Goal: Task Accomplishment & Management: Manage account settings

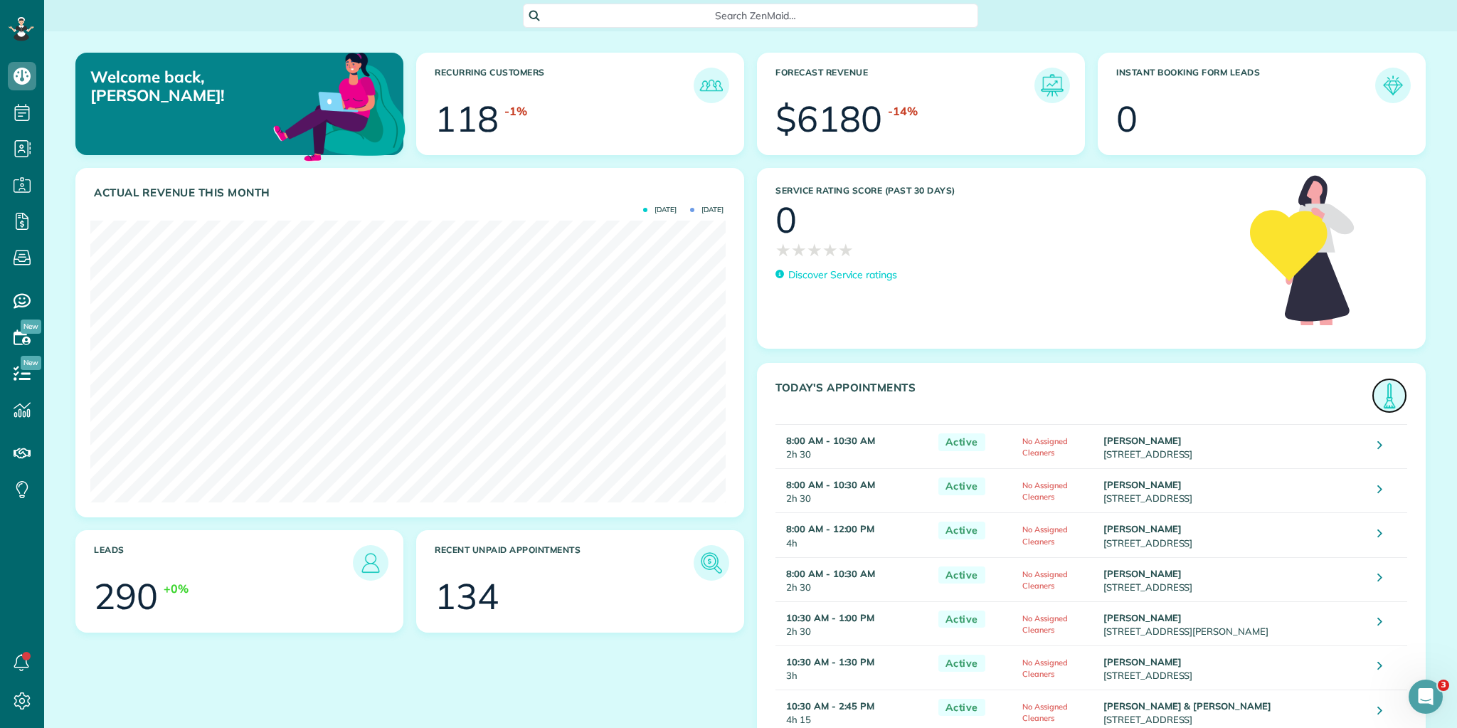
click at [1382, 399] on img at bounding box center [1389, 395] width 33 height 33
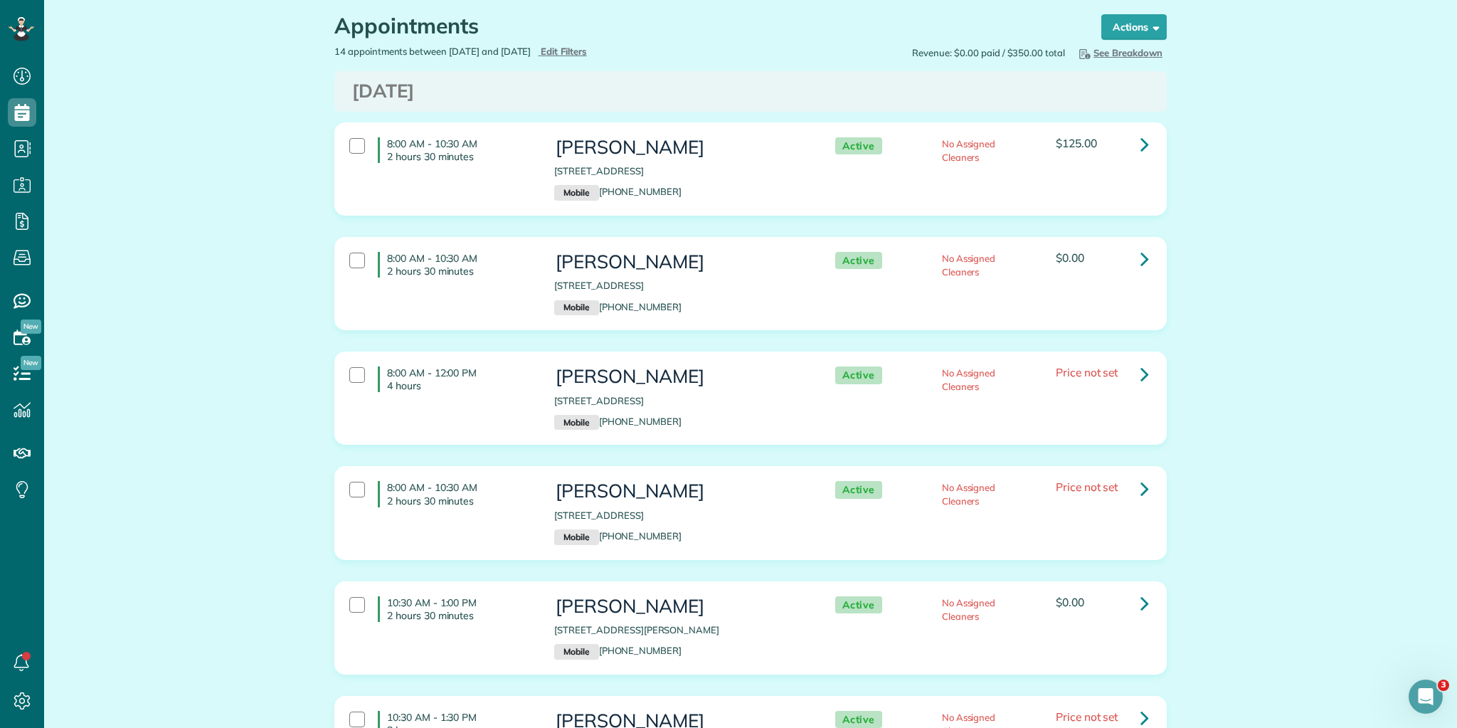
scroll to position [57, 0]
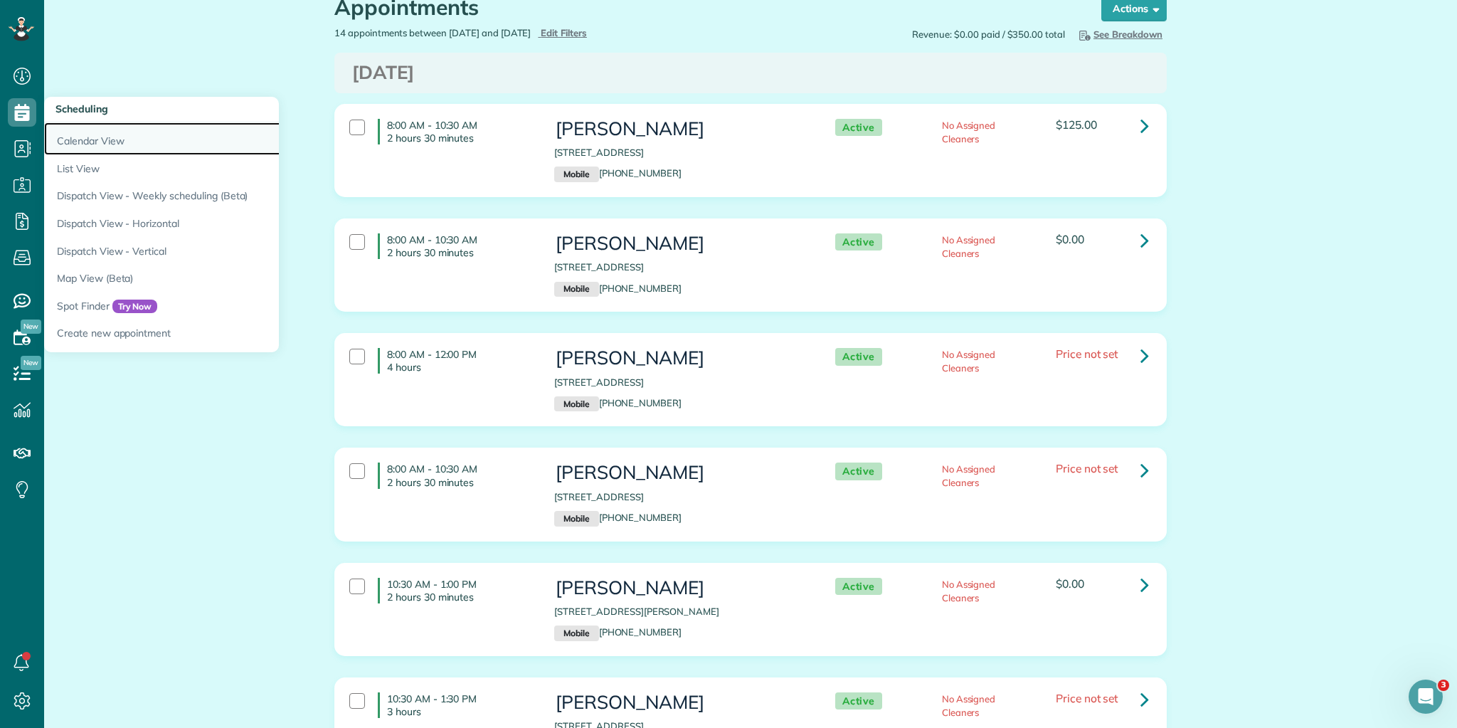
click at [99, 141] on link "Calendar View" at bounding box center [222, 138] width 356 height 33
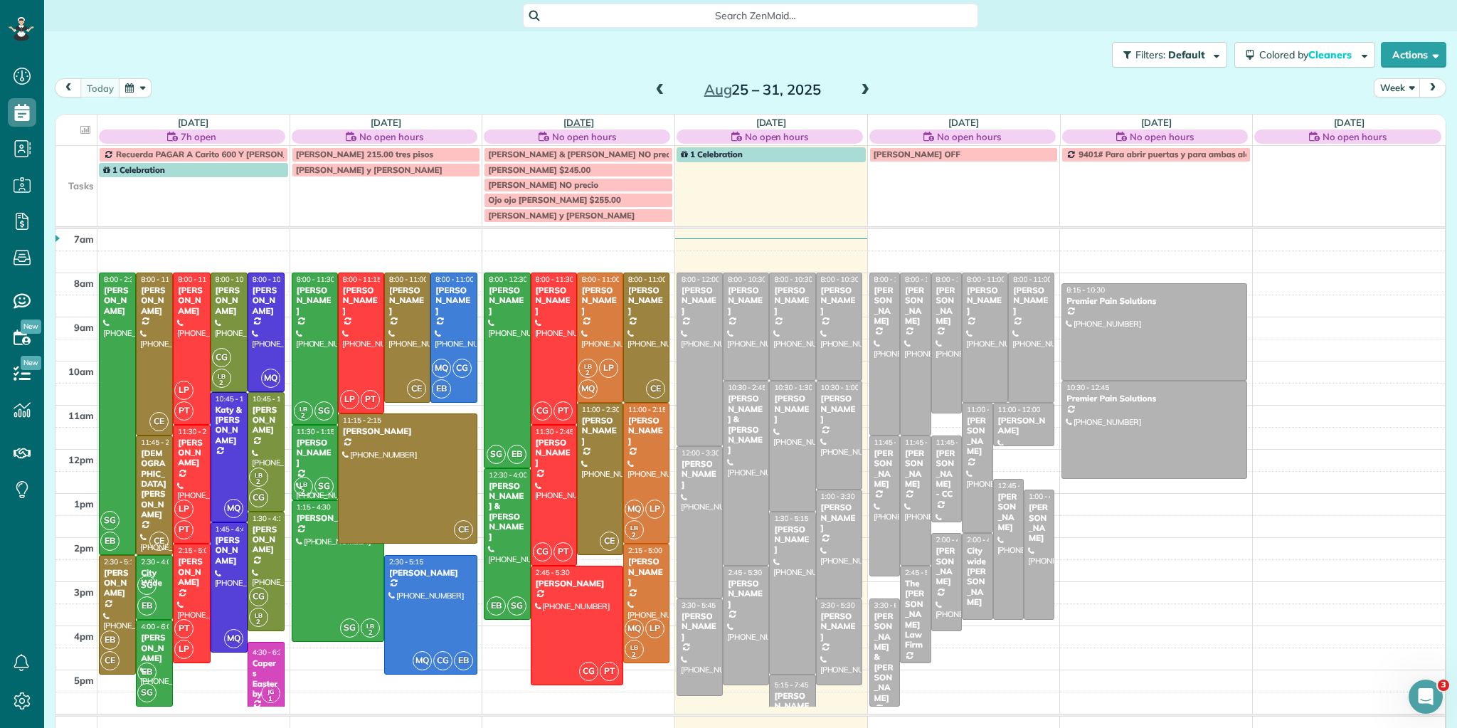
click at [577, 120] on link "Wed 8/27" at bounding box center [579, 122] width 31 height 11
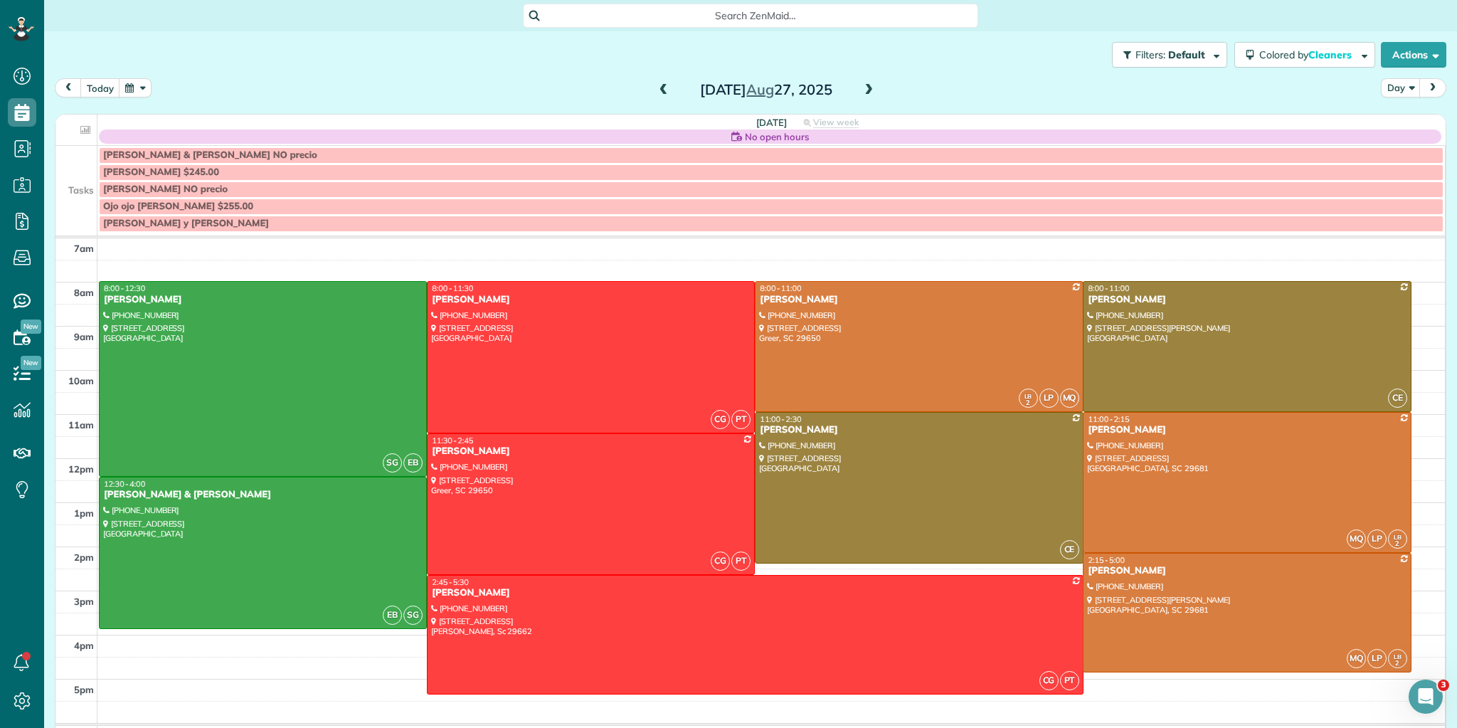
click at [864, 89] on span at bounding box center [869, 90] width 16 height 13
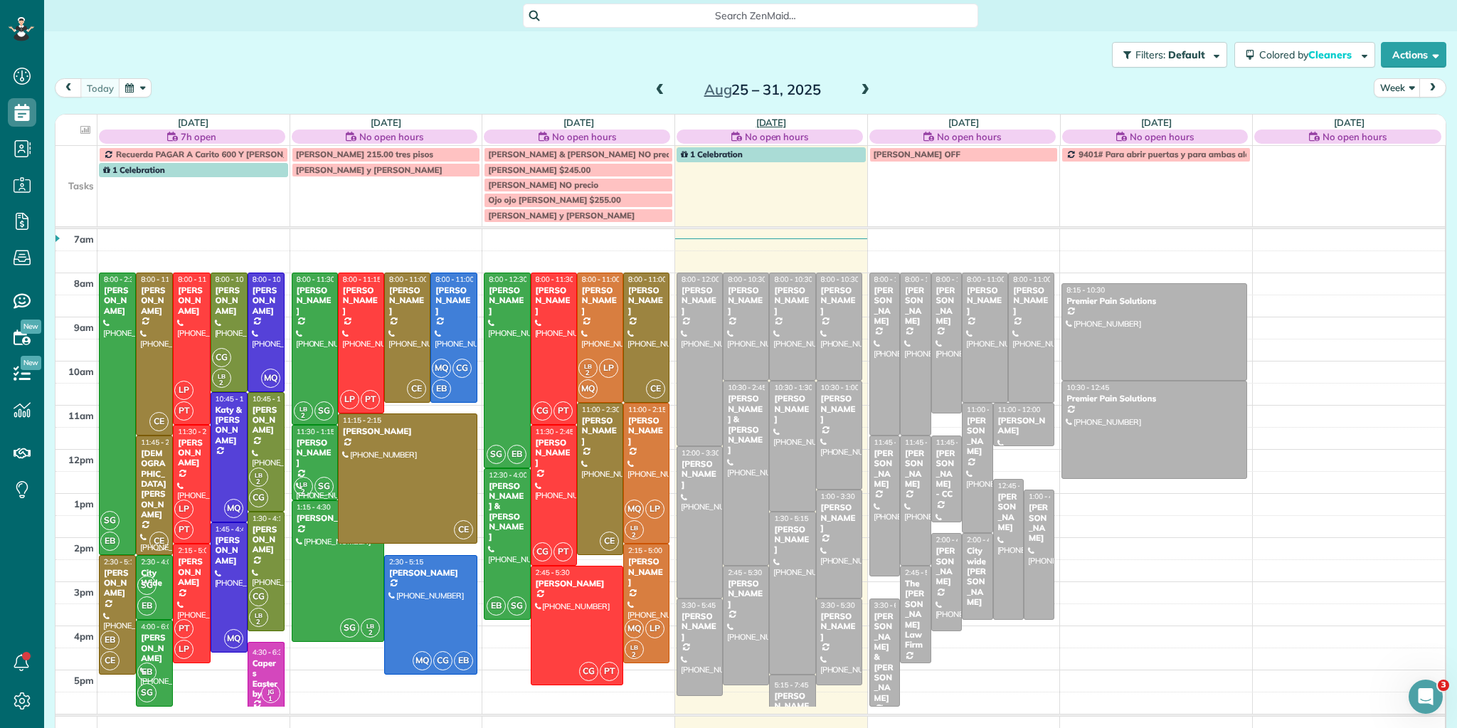
click at [756, 119] on link "Thu 8/28" at bounding box center [771, 122] width 31 height 11
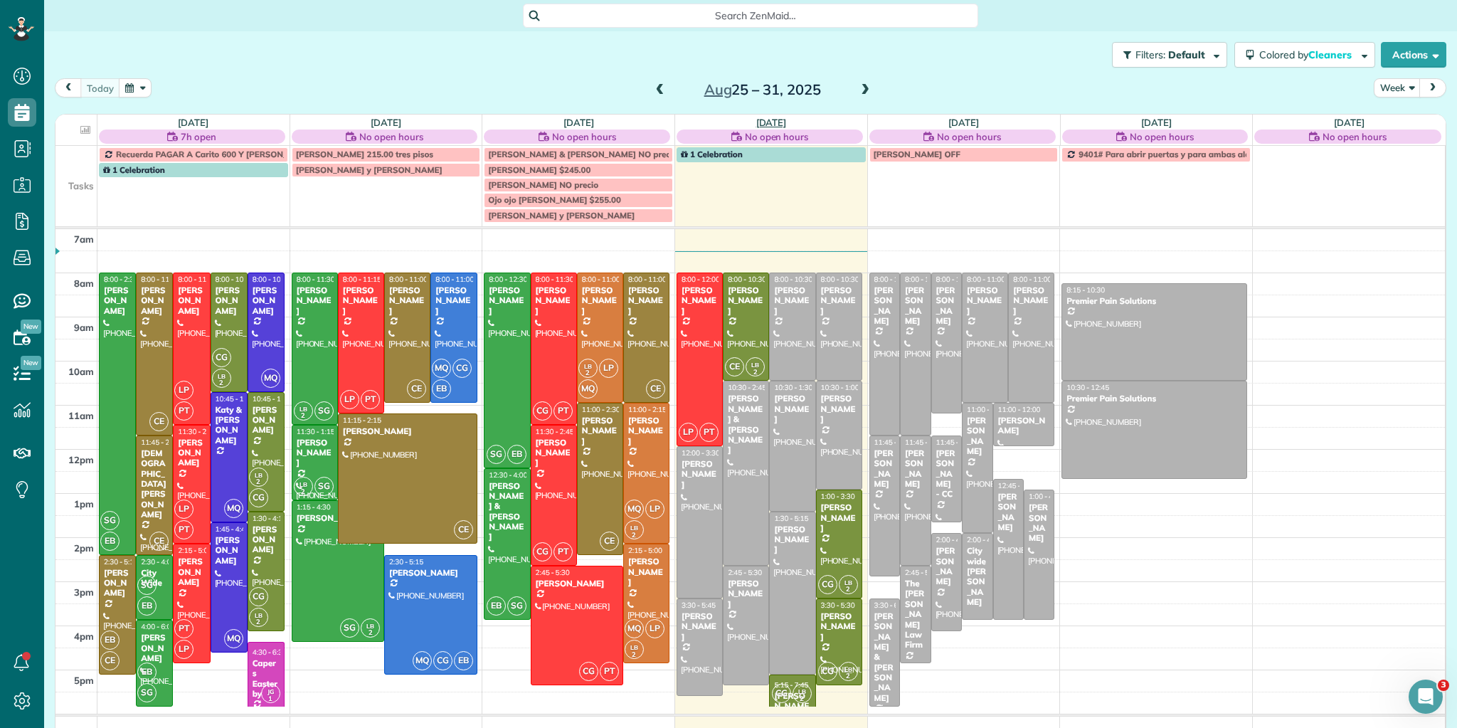
click at [760, 120] on link "[DATE]" at bounding box center [771, 122] width 31 height 11
click at [769, 122] on link "[DATE]" at bounding box center [771, 122] width 31 height 11
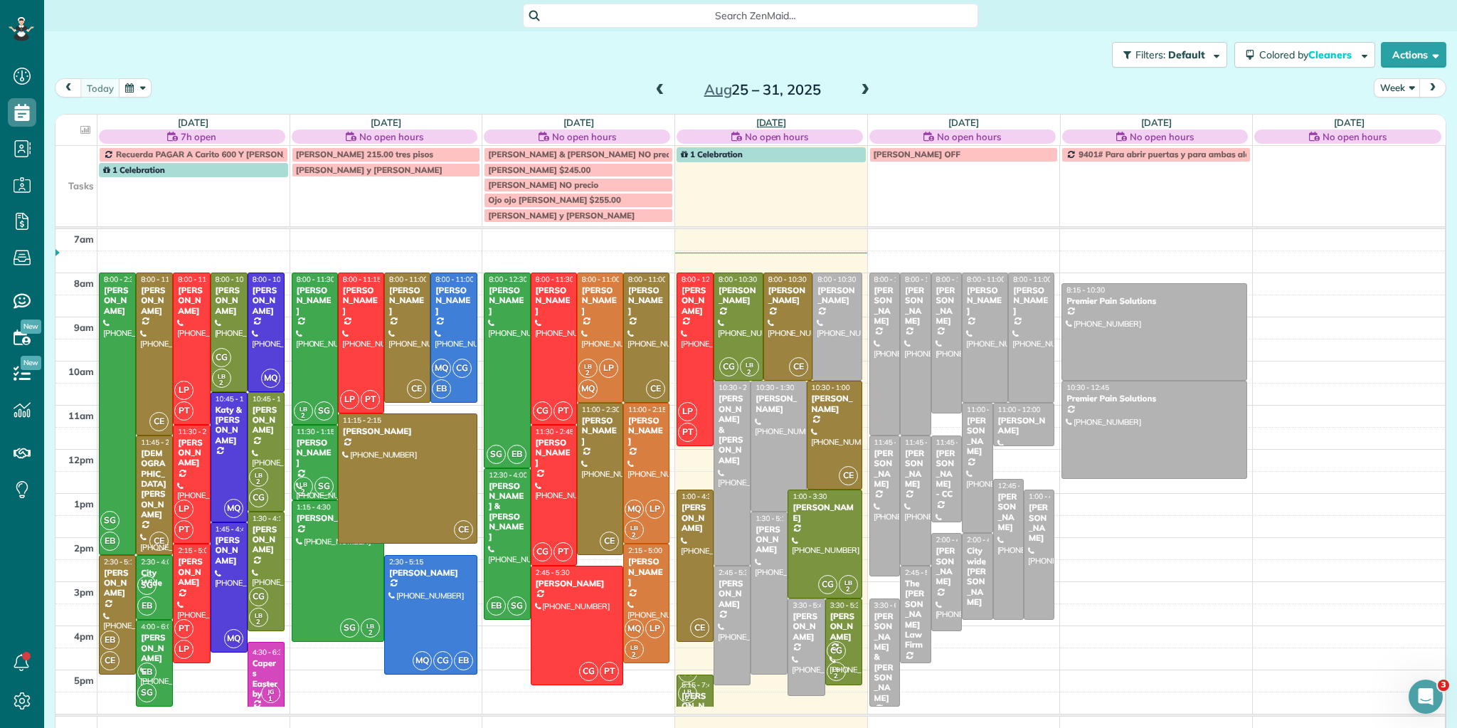
click at [771, 119] on link "Thu 8/28" at bounding box center [771, 122] width 31 height 11
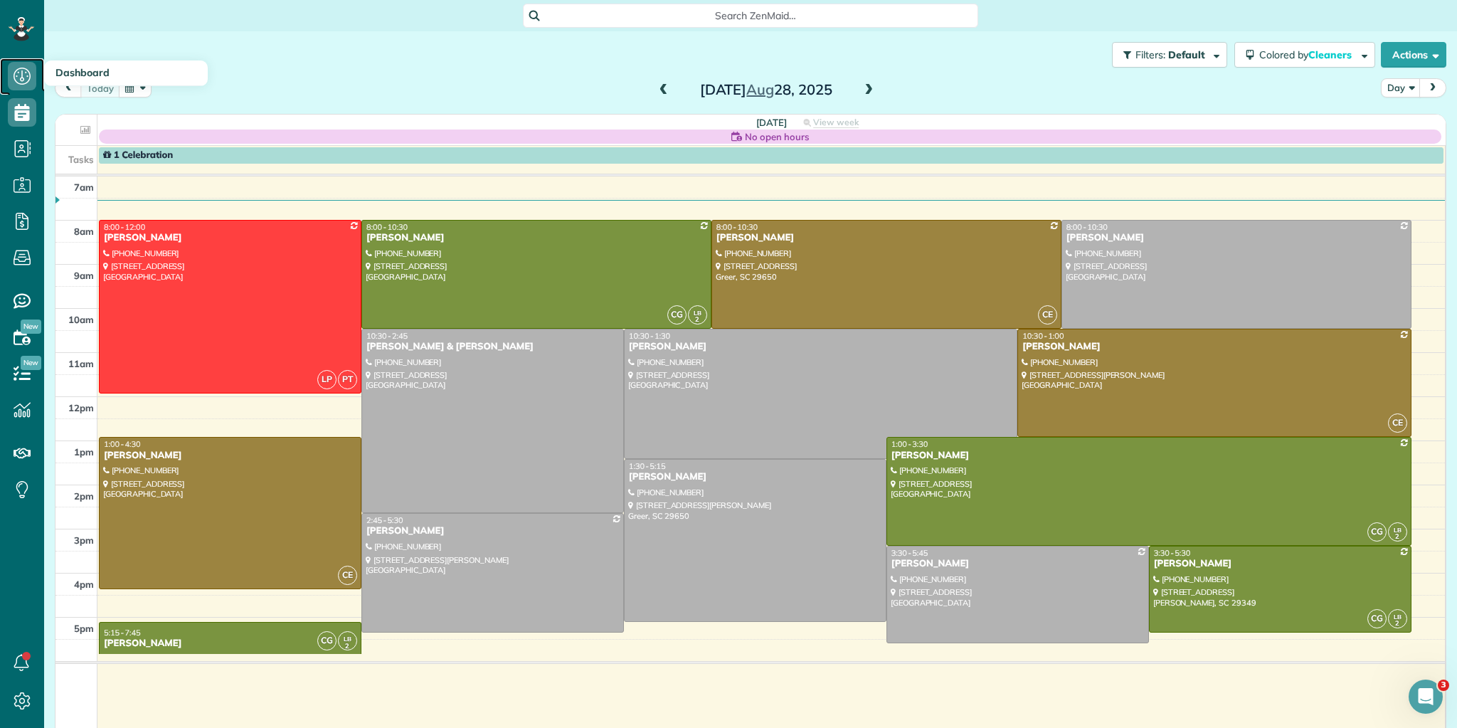
click at [29, 73] on use at bounding box center [22, 76] width 17 height 17
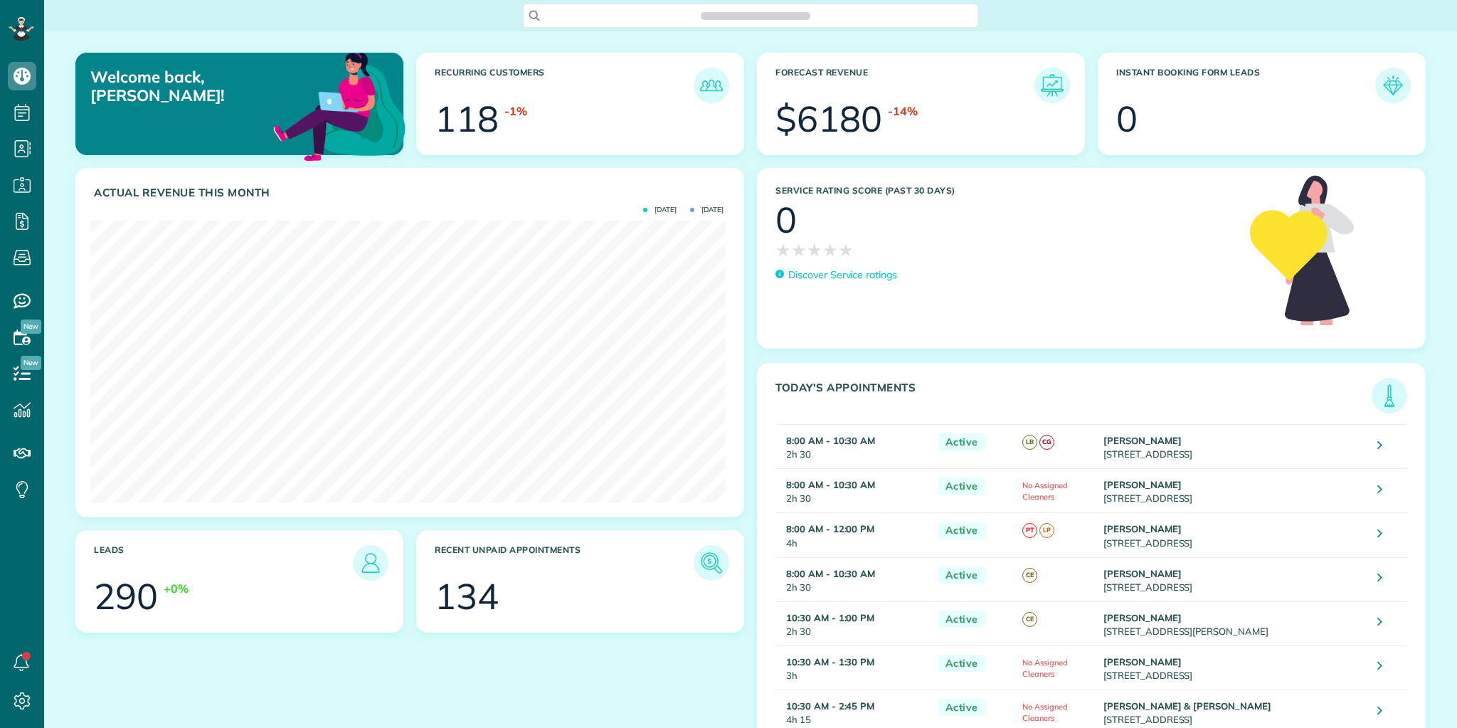
scroll to position [281, 635]
click at [1388, 396] on img at bounding box center [1389, 395] width 33 height 33
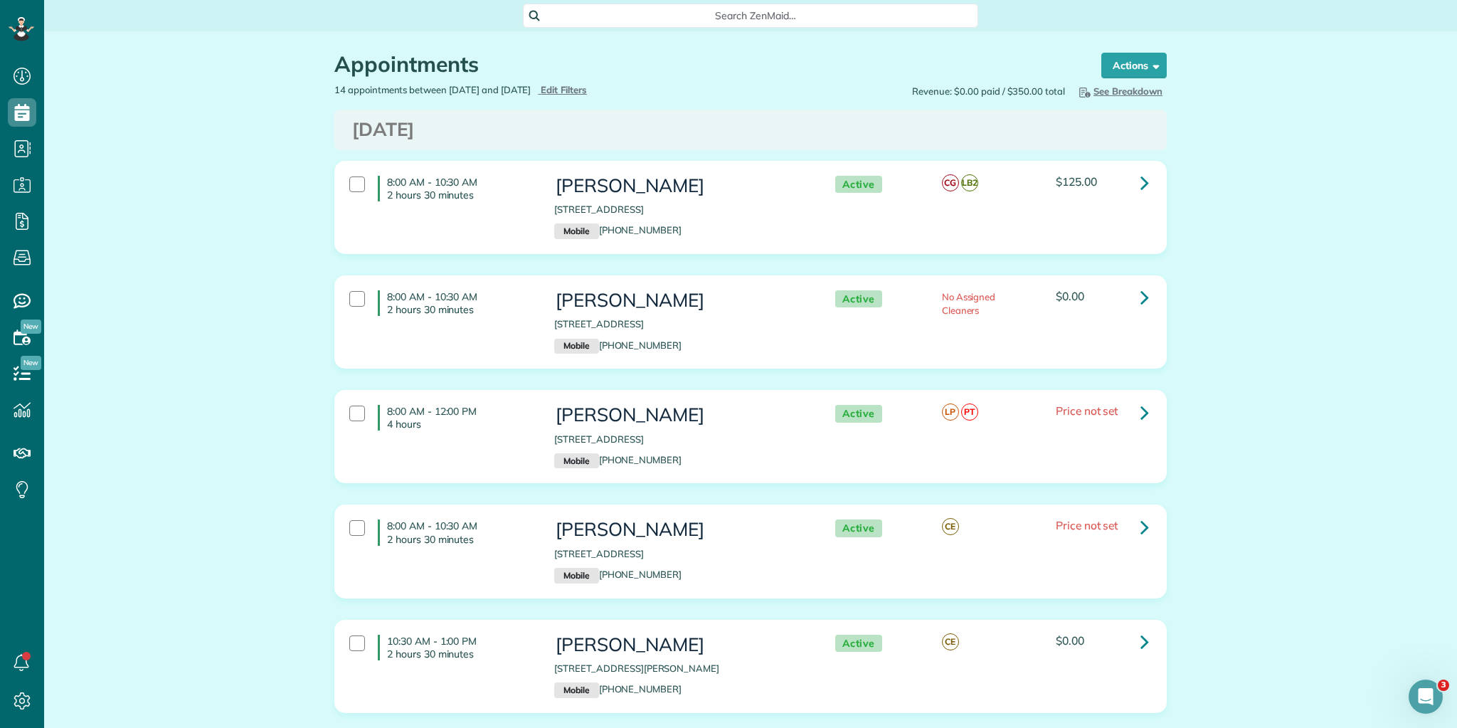
click at [380, 176] on h4 "8:00 AM - 10:30 AM 2 hours 30 minutes" at bounding box center [455, 189] width 155 height 26
click at [384, 179] on h4 "8:00 AM - 10:30 AM 2 hours 30 minutes" at bounding box center [455, 189] width 155 height 26
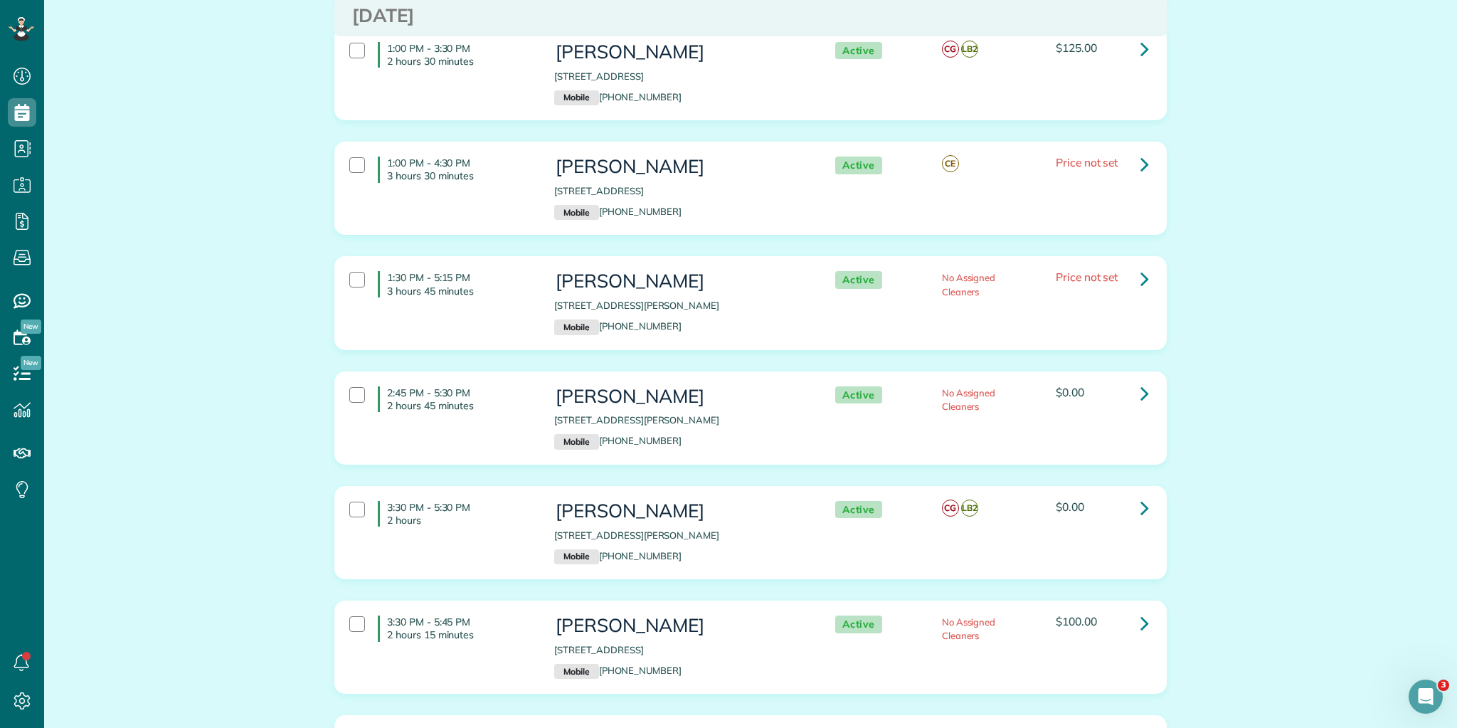
scroll to position [1114, 0]
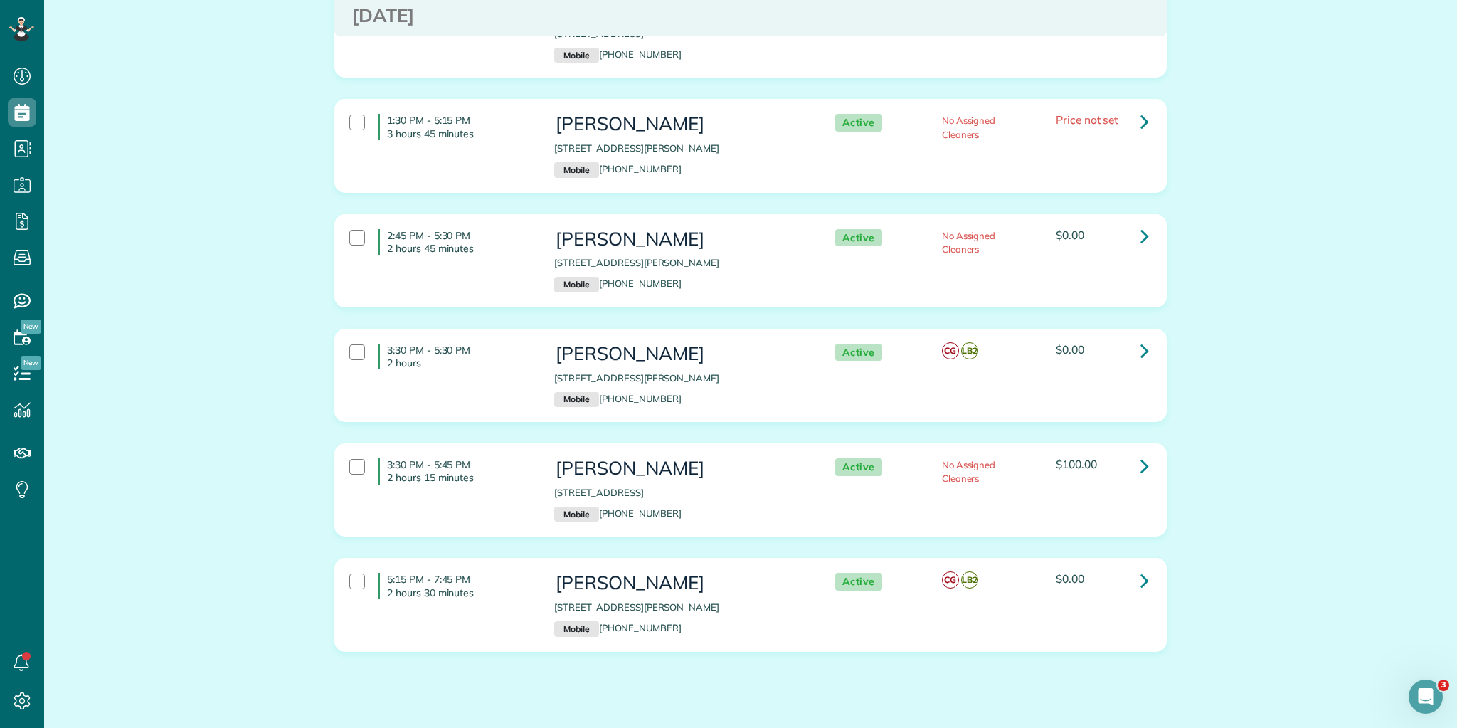
drag, startPoint x: 384, startPoint y: 178, endPoint x: 1228, endPoint y: 600, distance: 944.3
copy div "8:00 AM - 10:30 AM 2 hours 30 minutes Margaret Wilson 222 LONGLEAF RD SPARTANBU…"
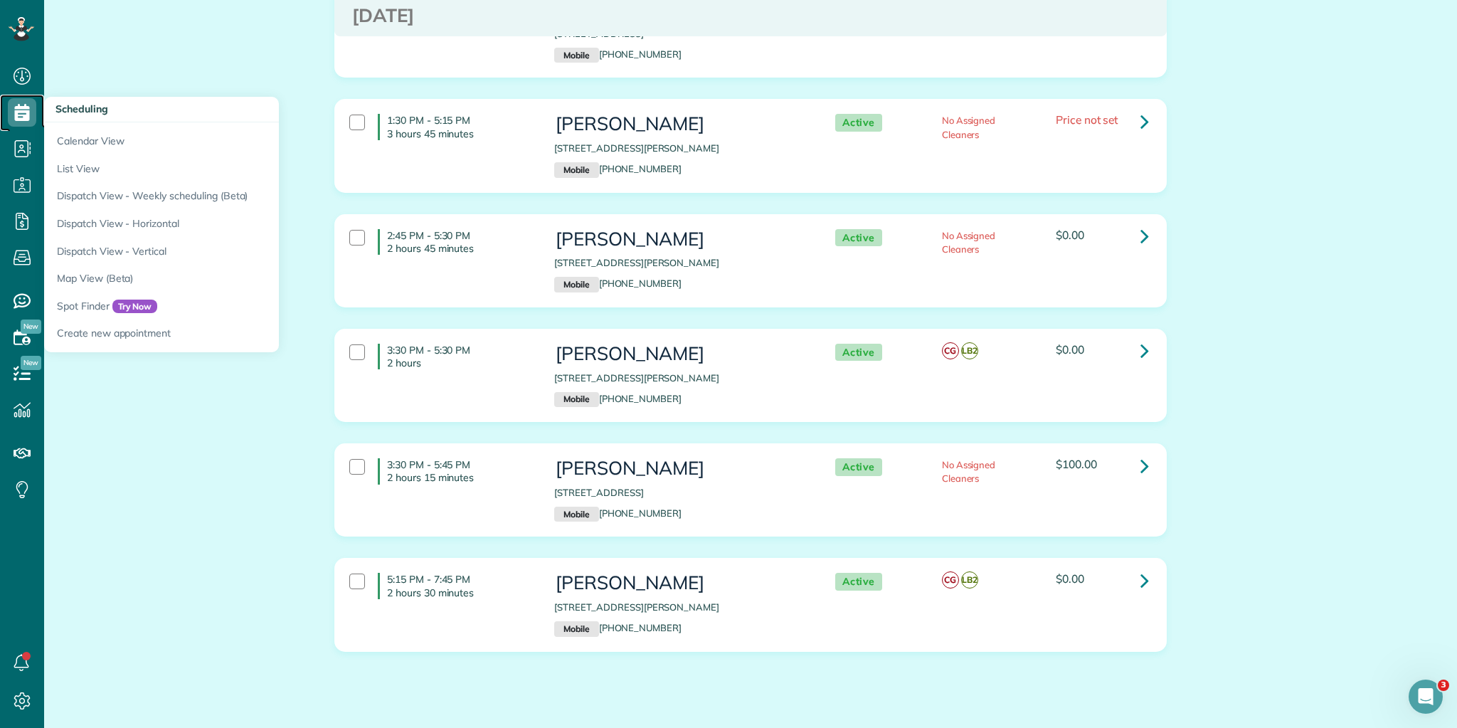
click at [24, 119] on use at bounding box center [22, 112] width 15 height 17
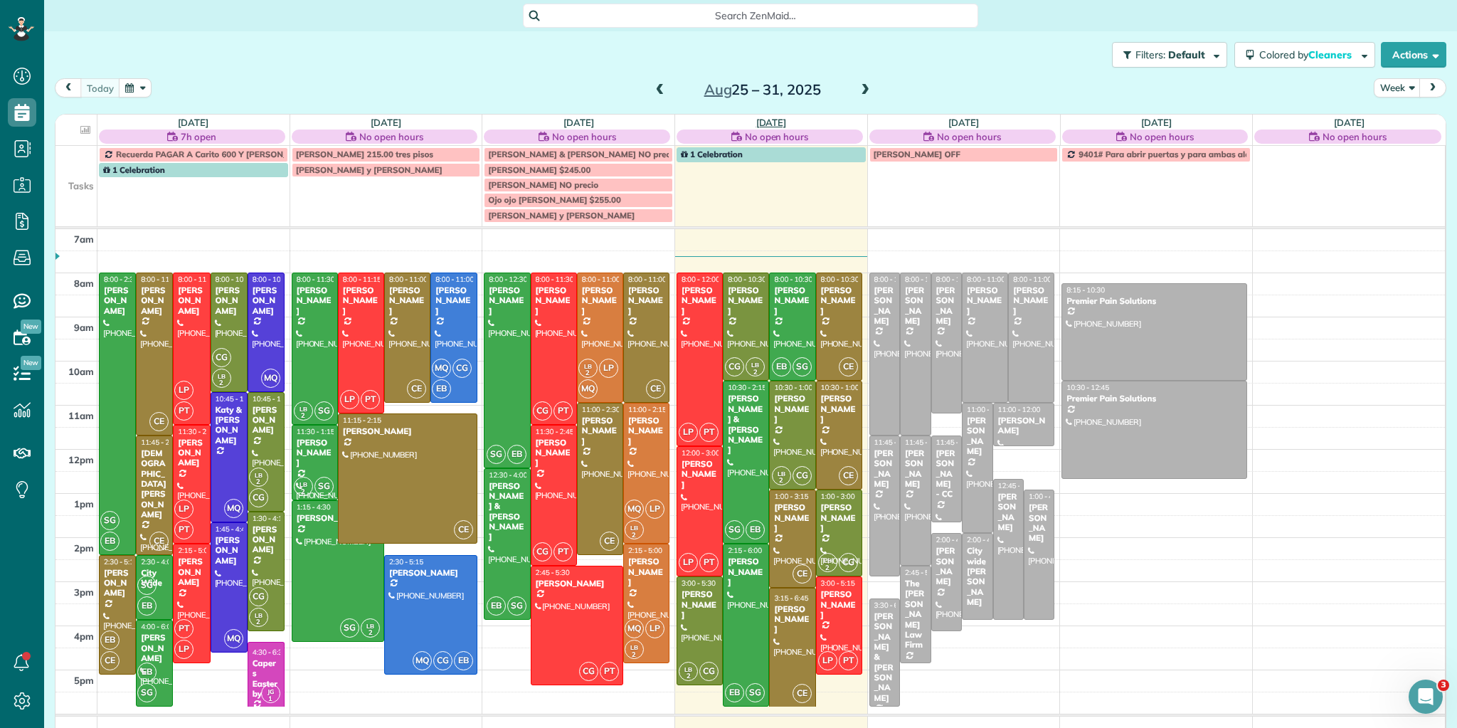
click at [769, 120] on link "[DATE]" at bounding box center [771, 122] width 31 height 11
click at [758, 120] on link "[DATE]" at bounding box center [771, 122] width 31 height 11
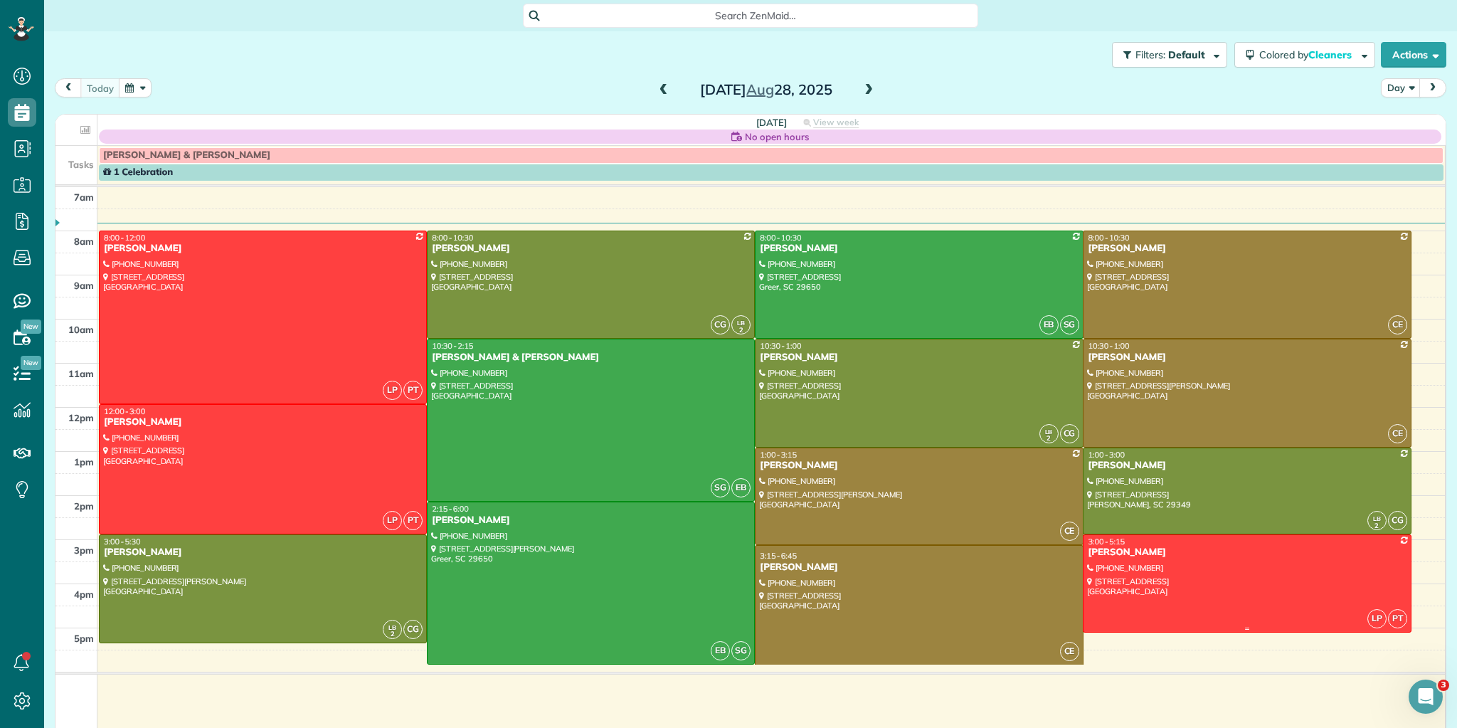
click at [1175, 570] on div at bounding box center [1247, 583] width 327 height 96
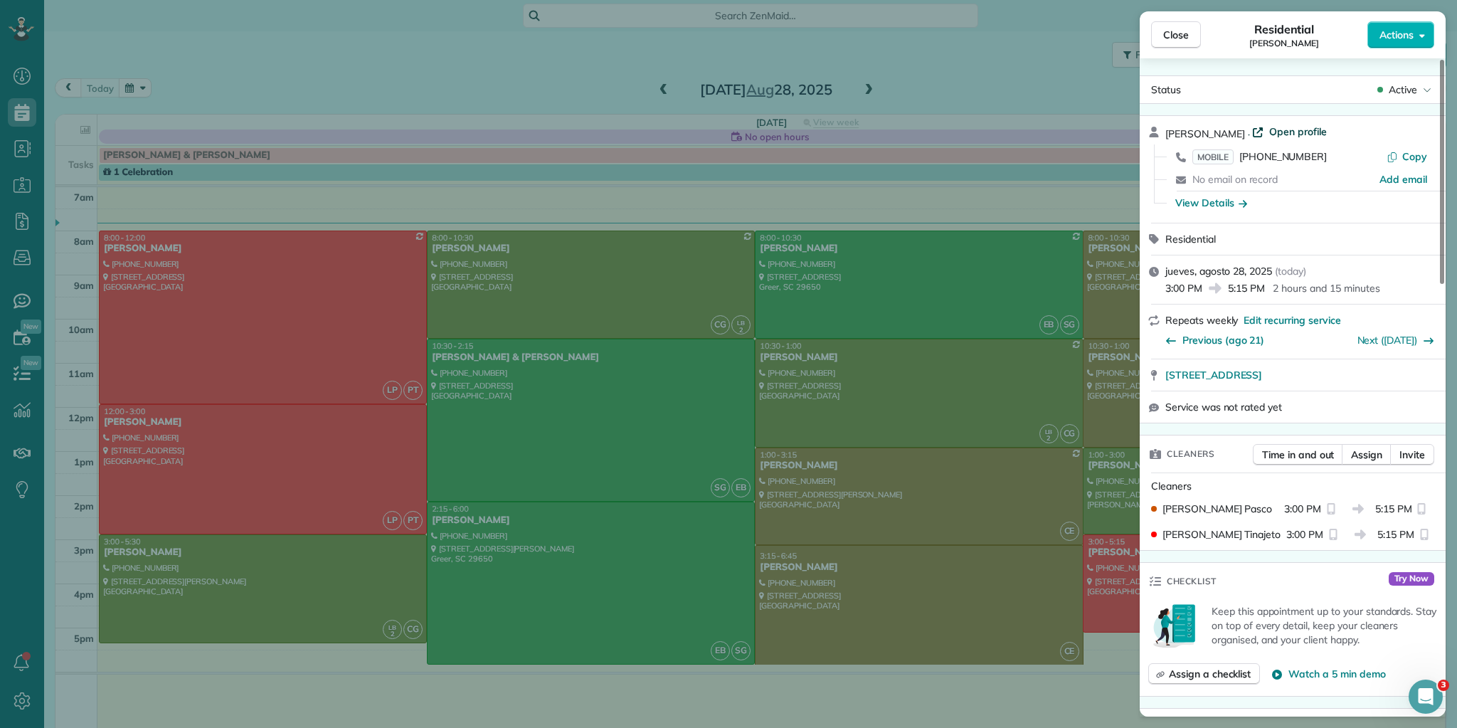
click at [1320, 126] on span "Open profile" at bounding box center [1299, 132] width 58 height 14
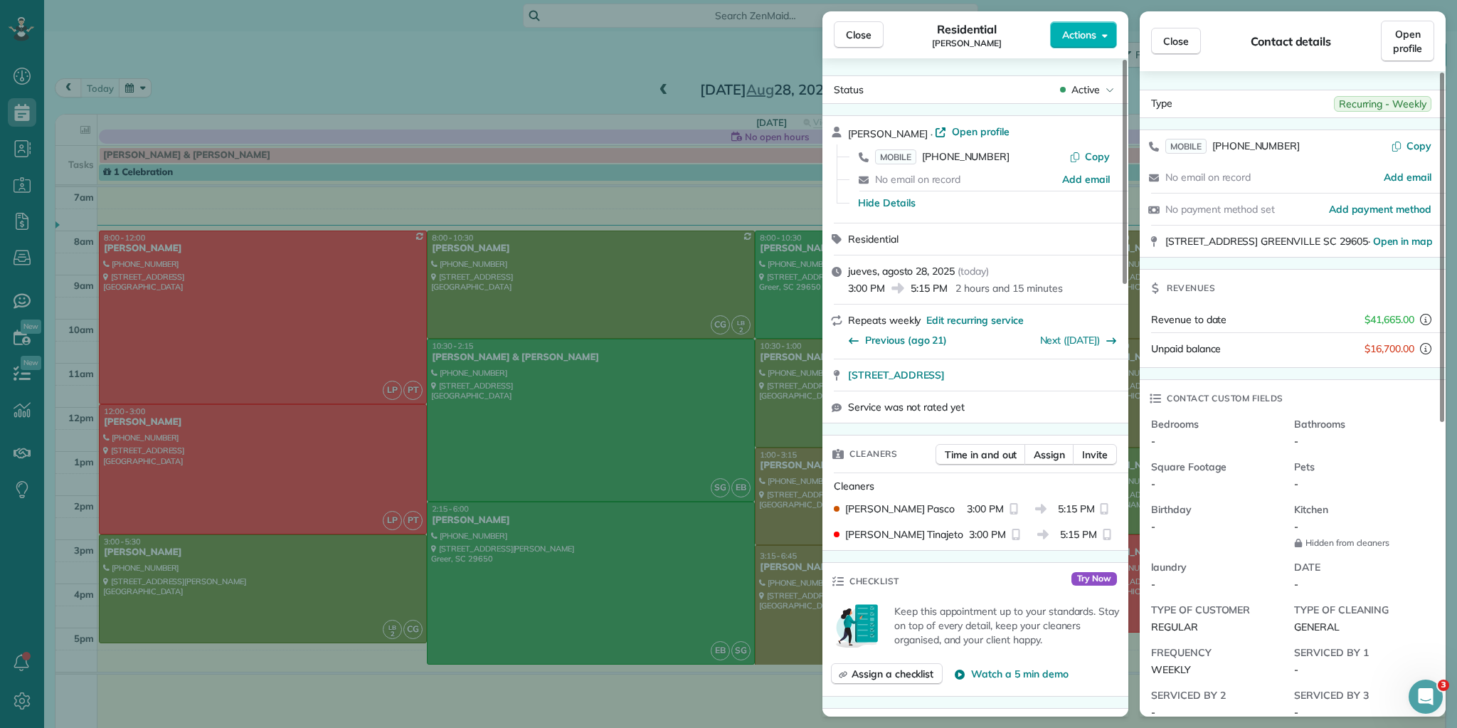
click at [632, 89] on div "Close Residential MARY ANN BENNETT Actions Status Active MARY ANN BENNETT · Ope…" at bounding box center [728, 364] width 1457 height 728
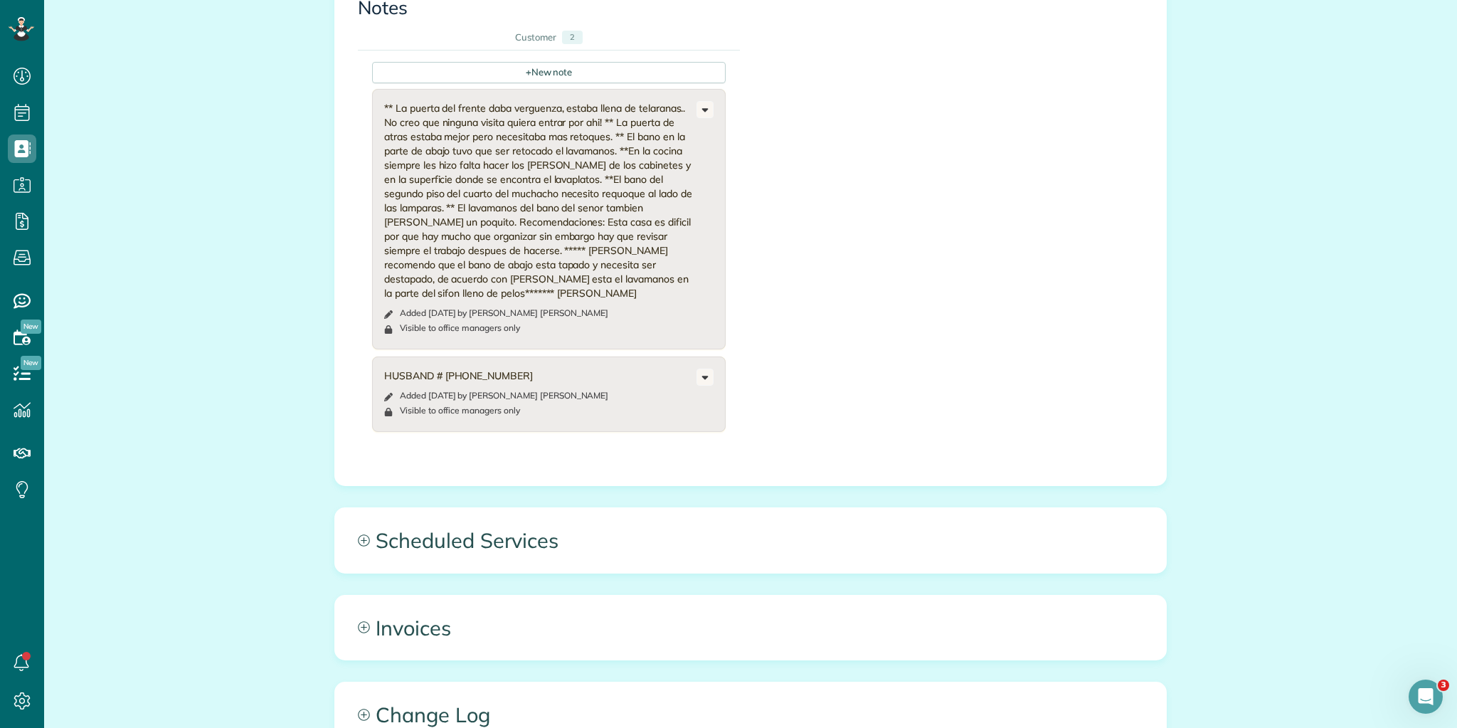
scroll to position [932, 0]
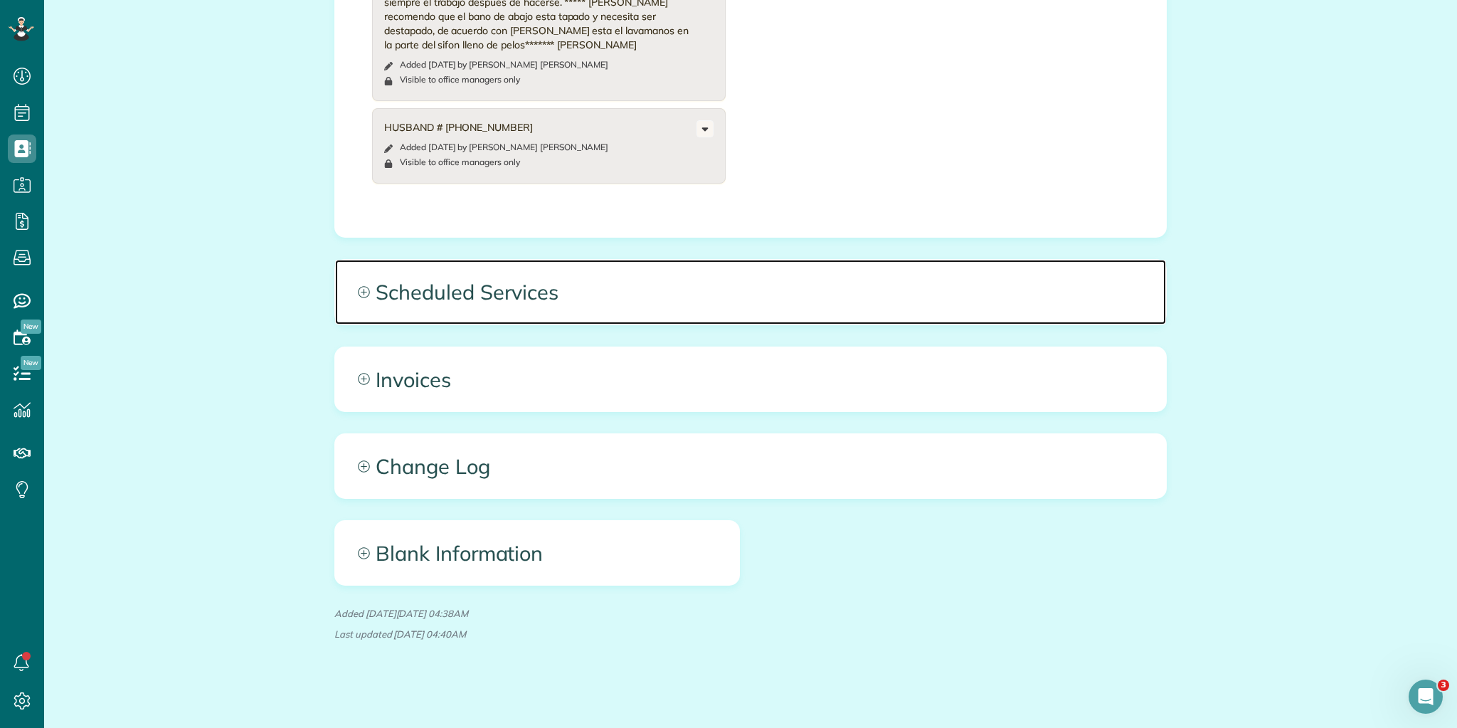
click at [467, 292] on span "Scheduled Services" at bounding box center [750, 292] width 831 height 64
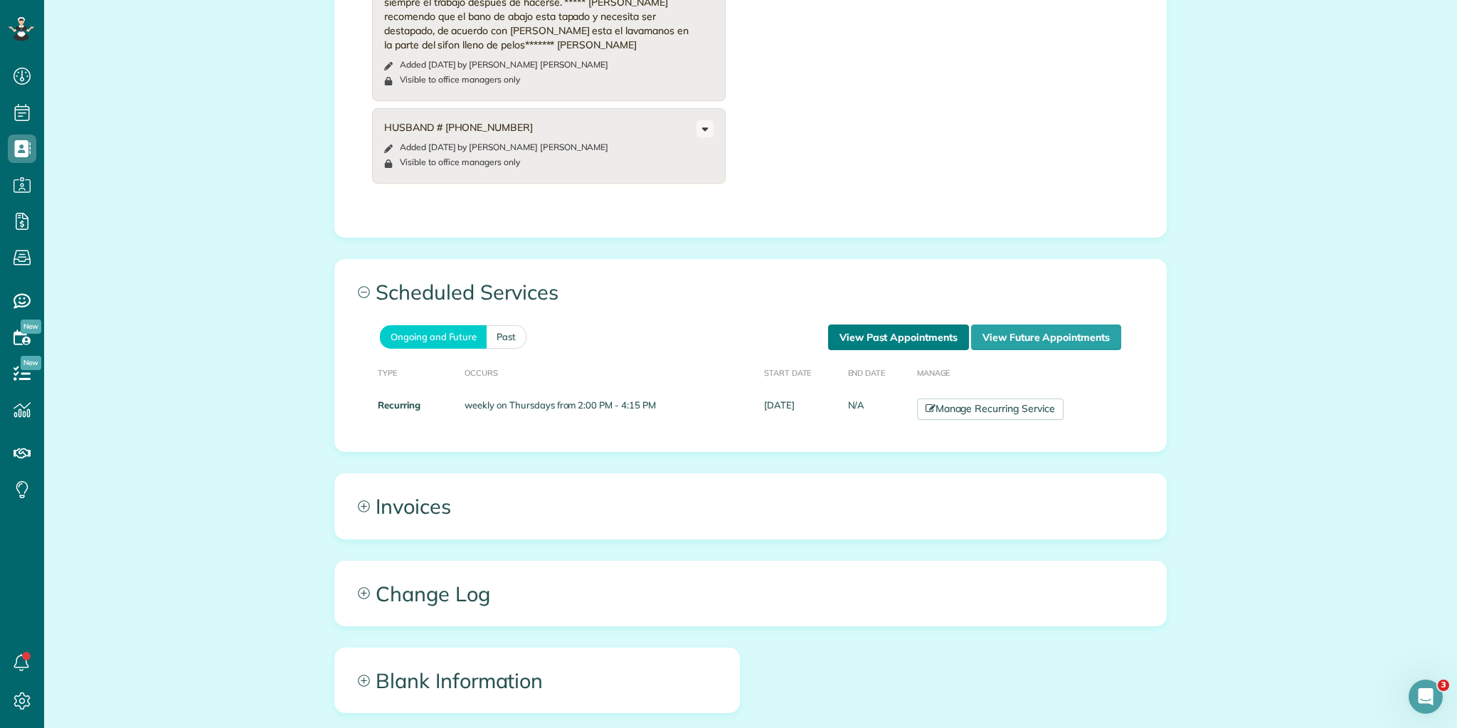
click at [888, 330] on link "View Past Appointments" at bounding box center [898, 338] width 141 height 26
